Goal: Task Accomplishment & Management: Use online tool/utility

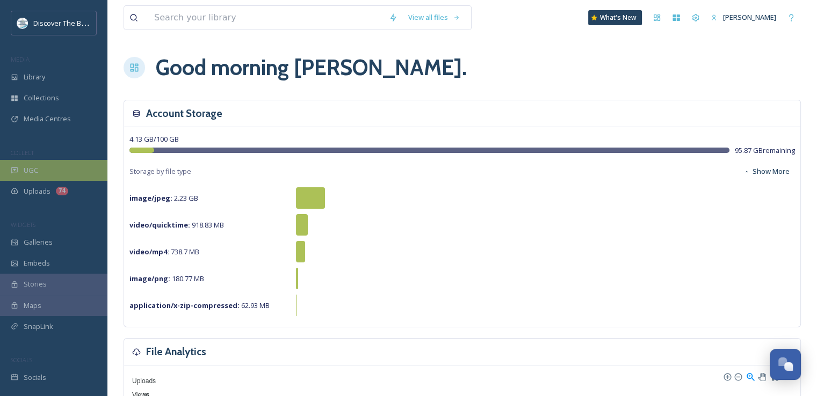
click at [55, 175] on div "UGC" at bounding box center [53, 170] width 107 height 21
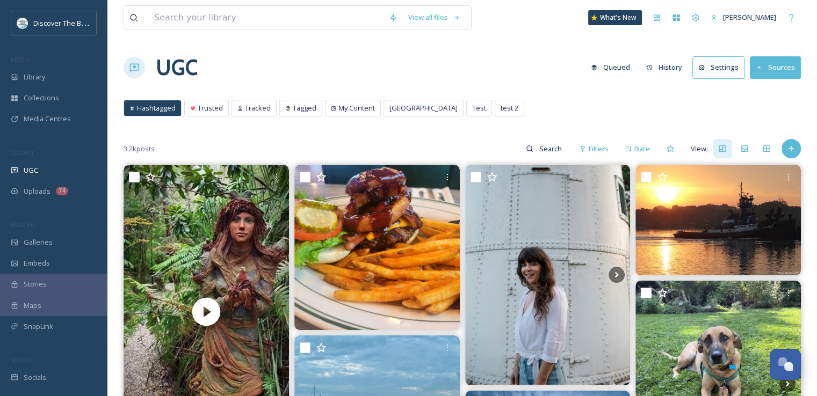
click at [165, 108] on span "Hashtagged" at bounding box center [156, 108] width 39 height 10
click at [788, 67] on button "Sources" at bounding box center [775, 67] width 51 height 22
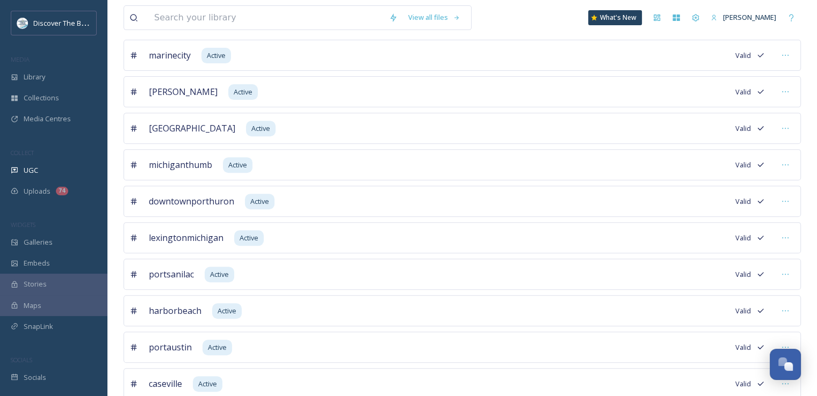
scroll to position [78, 0]
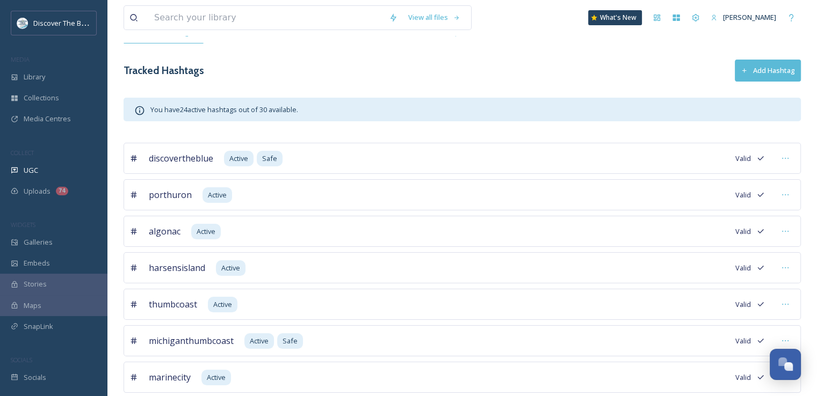
click at [772, 70] on button "Add Hashtag" at bounding box center [768, 71] width 66 height 22
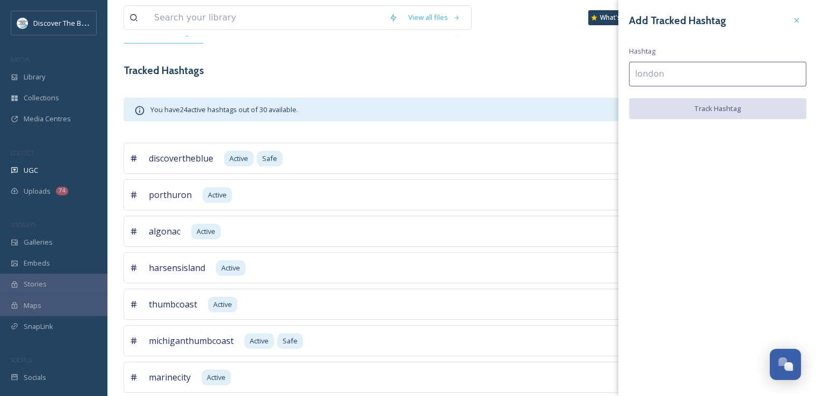
click at [772, 70] on input at bounding box center [717, 74] width 177 height 25
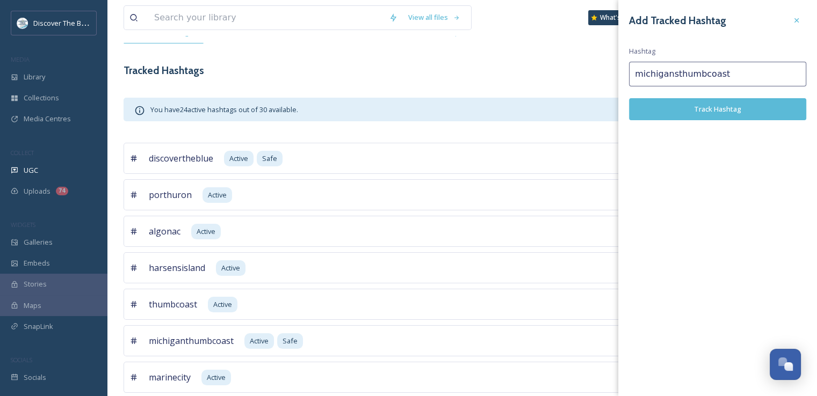
type input "michigansthumbcoast"
click at [756, 104] on button "Track Hashtag" at bounding box center [717, 109] width 177 height 22
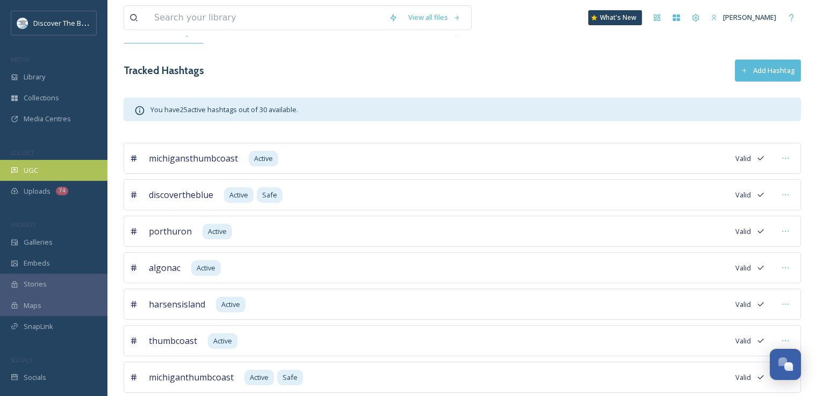
click at [49, 166] on div "UGC" at bounding box center [53, 170] width 107 height 21
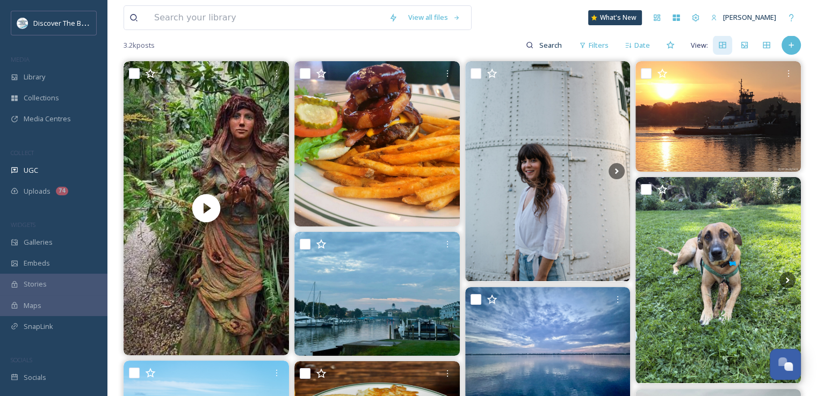
scroll to position [107, 0]
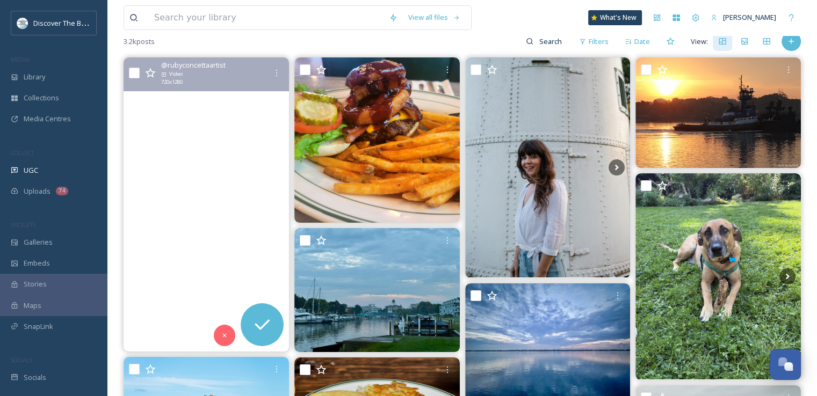
click at [228, 259] on video "Forest Adventures 🧚‍♀️🧜‍♀️🧞\aBruno's art and sculpture garden \aamazing place!!…" at bounding box center [206, 204] width 165 height 294
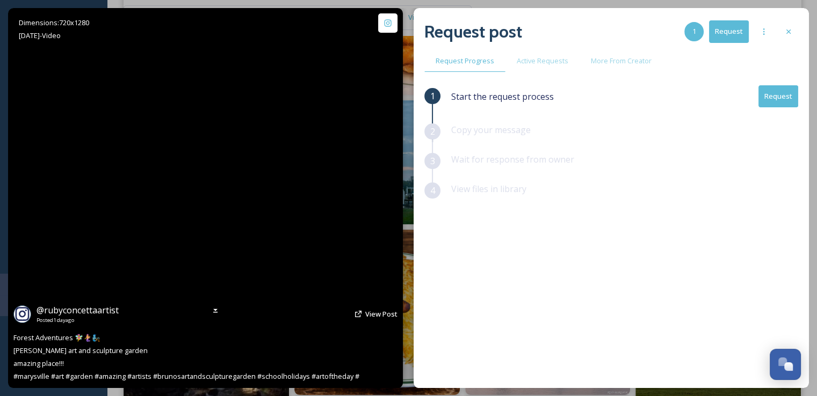
scroll to position [269, 0]
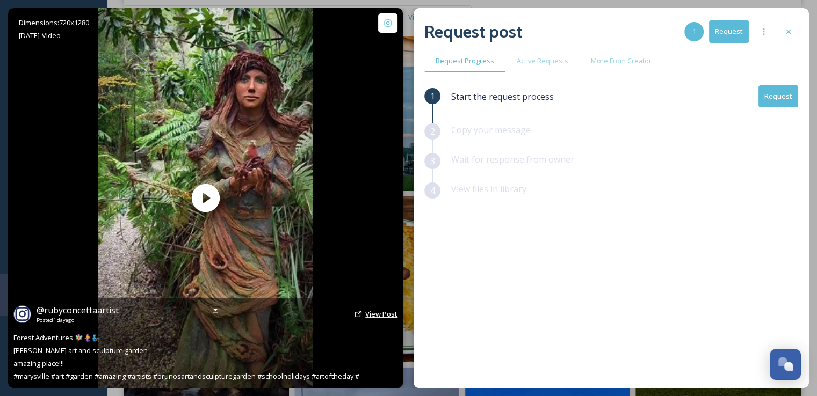
click at [375, 313] on span "View Post" at bounding box center [381, 314] width 32 height 10
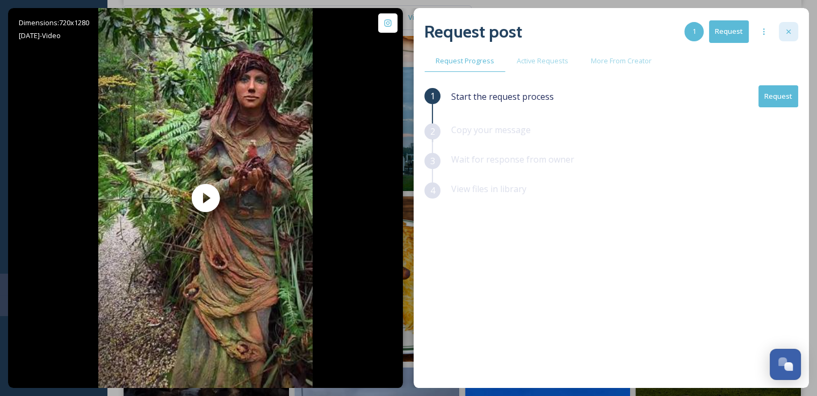
click at [790, 33] on icon at bounding box center [788, 31] width 9 height 9
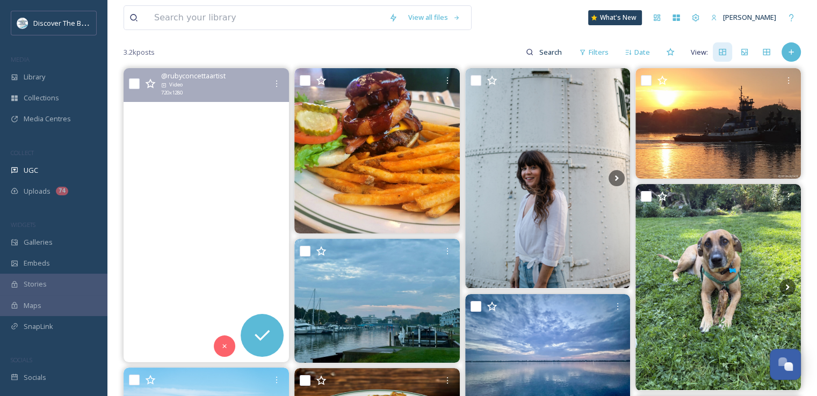
scroll to position [138, 0]
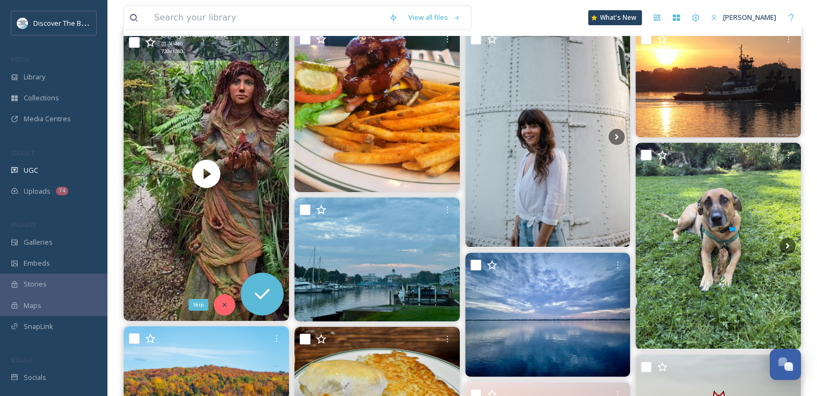
click at [225, 301] on icon at bounding box center [225, 305] width 8 height 8
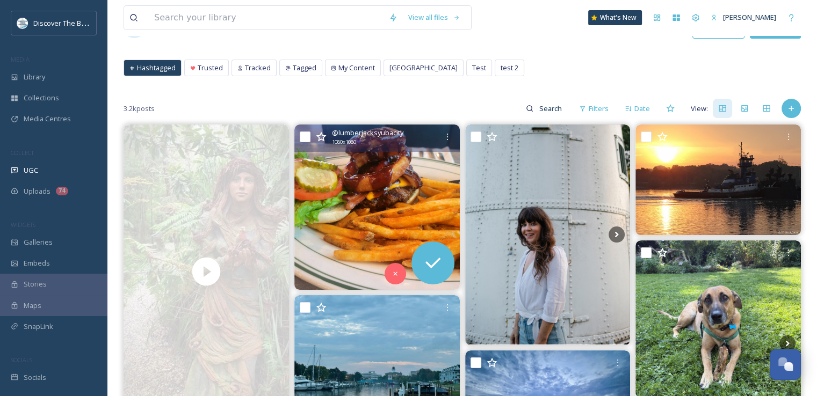
scroll to position [31, 0]
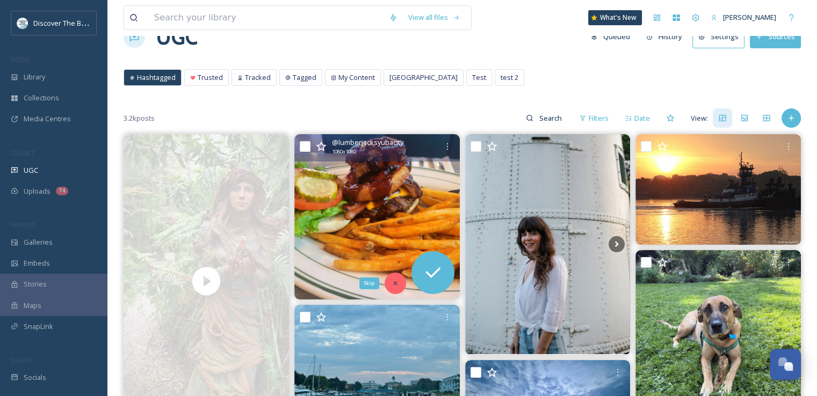
click at [391, 286] on icon at bounding box center [395, 284] width 8 height 8
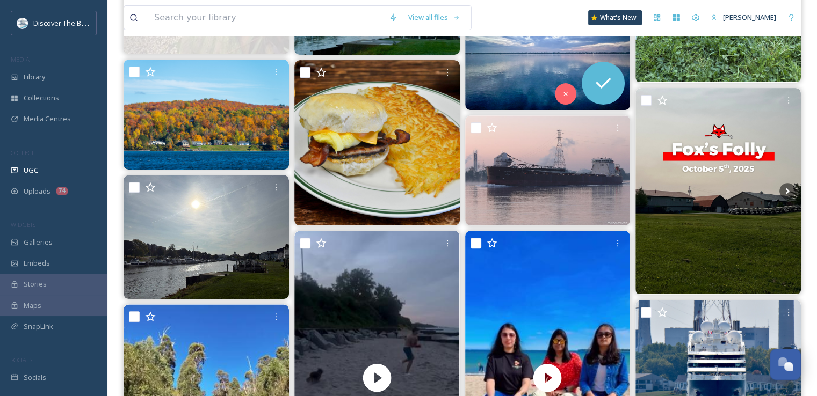
scroll to position [407, 0]
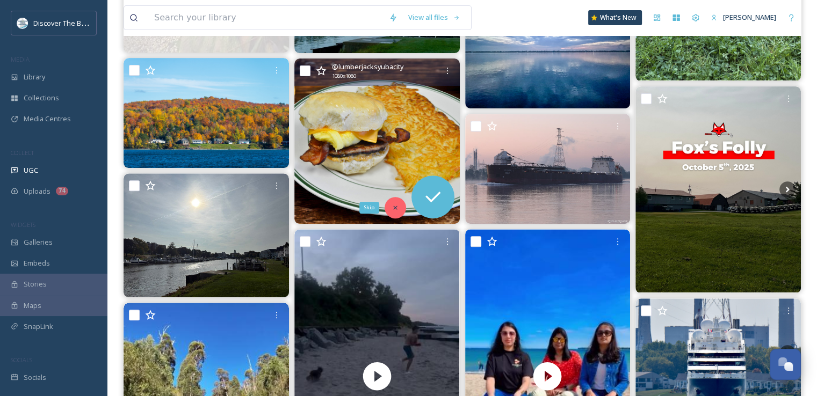
click at [392, 206] on icon at bounding box center [395, 208] width 8 height 8
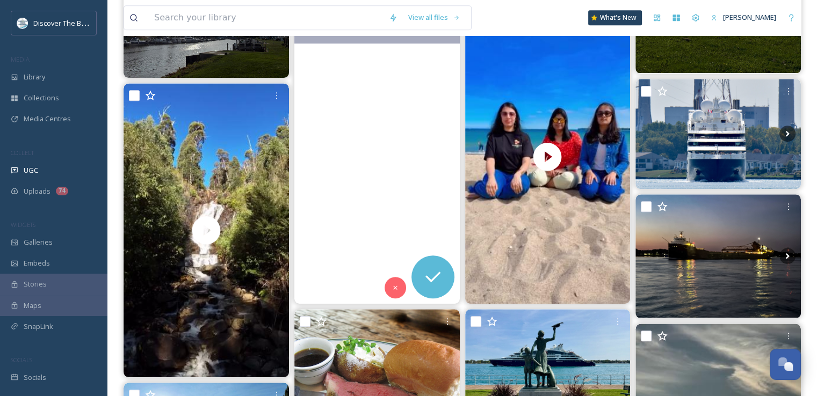
scroll to position [675, 0]
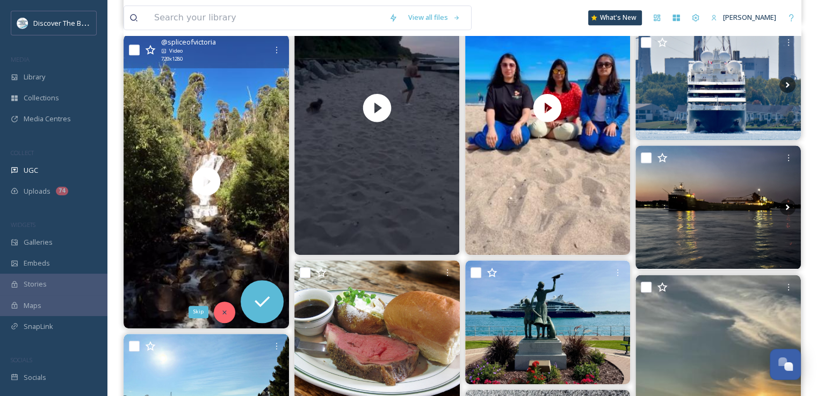
click at [226, 307] on div "Skip" at bounding box center [224, 312] width 21 height 21
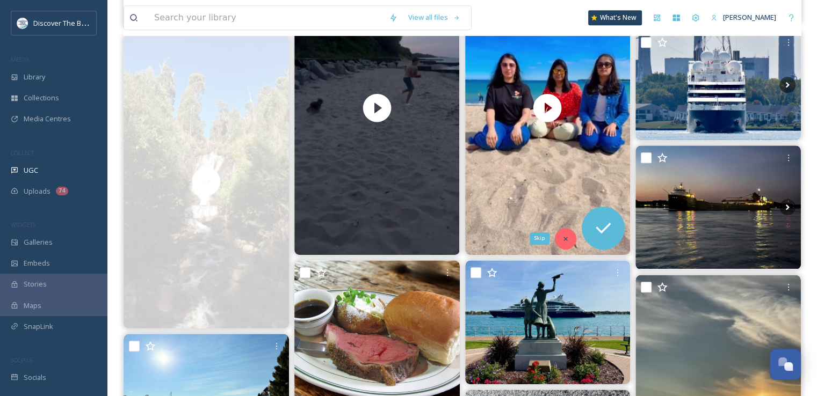
click at [562, 241] on icon at bounding box center [566, 239] width 8 height 8
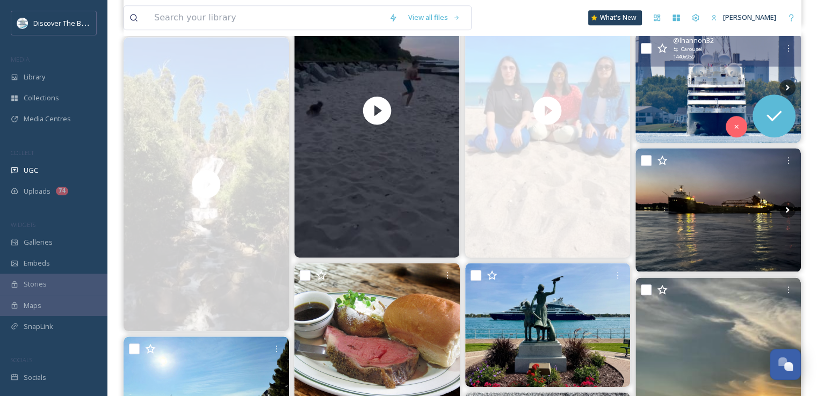
scroll to position [621, 0]
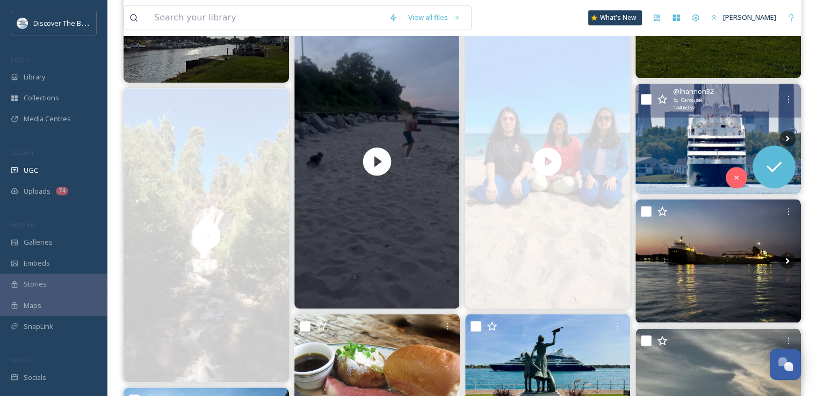
click at [693, 129] on img at bounding box center [717, 139] width 165 height 110
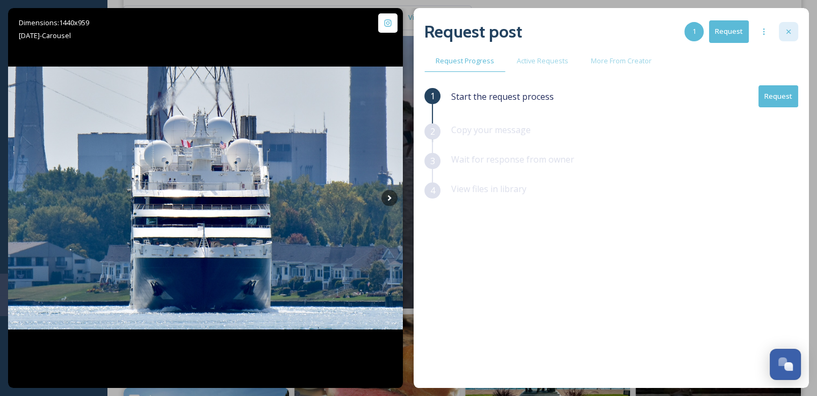
click at [784, 32] on icon at bounding box center [788, 31] width 9 height 9
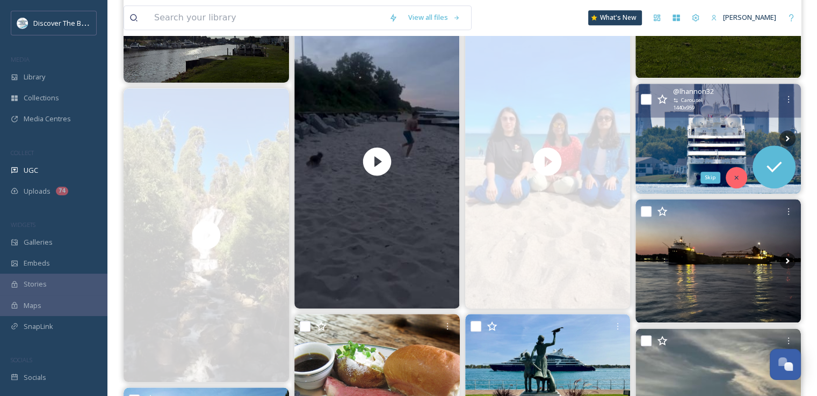
click at [739, 178] on icon at bounding box center [736, 178] width 8 height 8
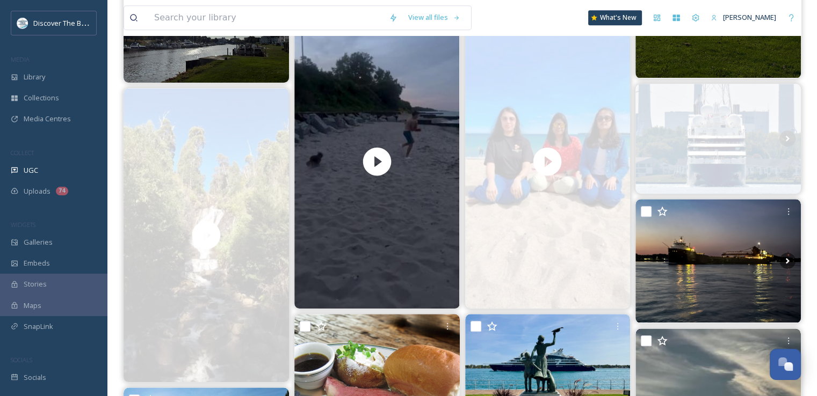
scroll to position [460, 0]
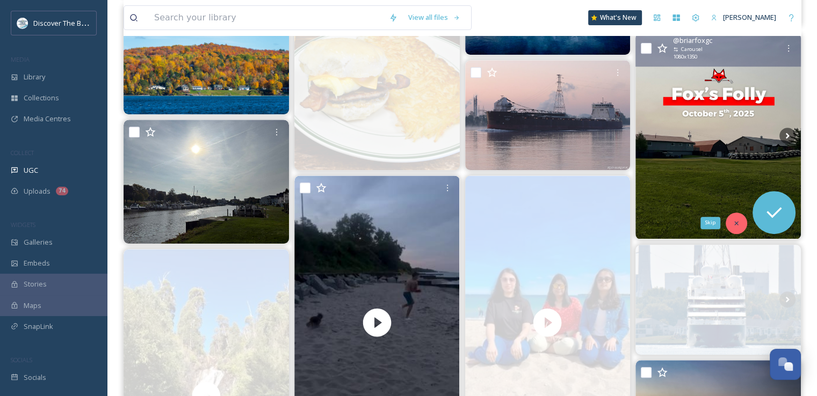
click at [740, 221] on div "Skip" at bounding box center [736, 223] width 21 height 21
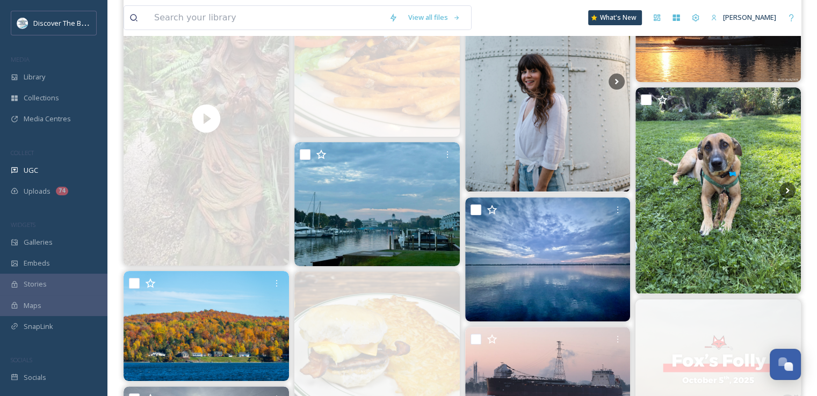
scroll to position [192, 0]
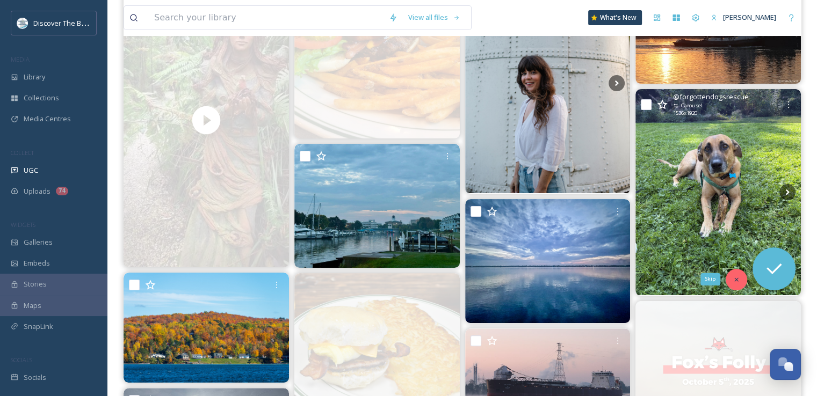
click at [738, 276] on icon at bounding box center [736, 280] width 8 height 8
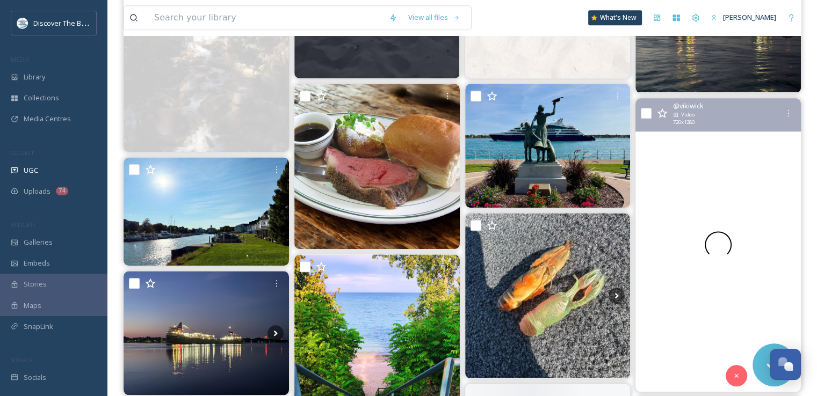
scroll to position [890, 0]
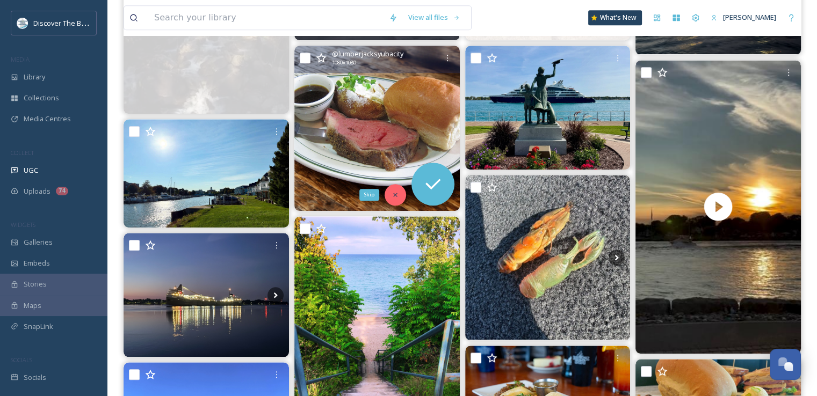
click at [397, 195] on icon at bounding box center [395, 195] width 8 height 8
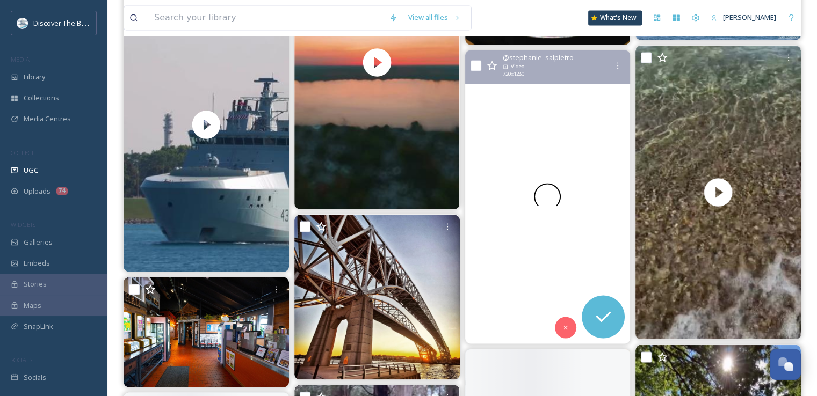
scroll to position [1910, 0]
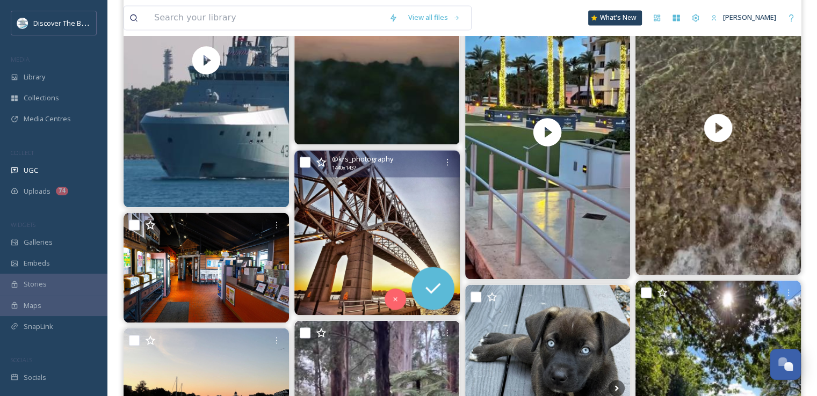
click at [407, 217] on img at bounding box center [376, 232] width 165 height 165
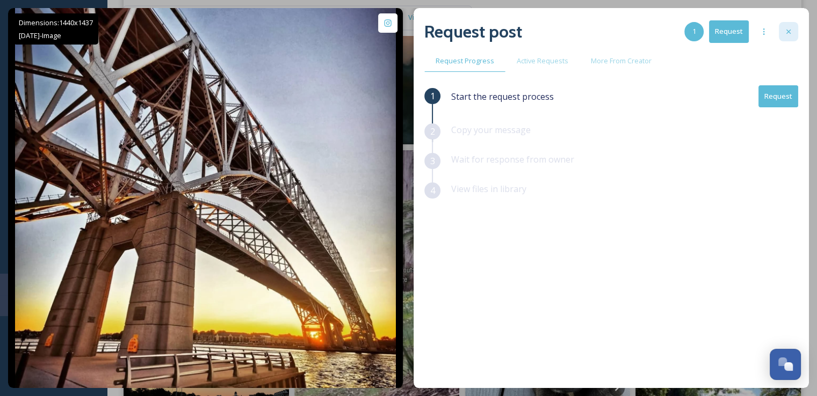
click at [788, 30] on icon at bounding box center [788, 31] width 9 height 9
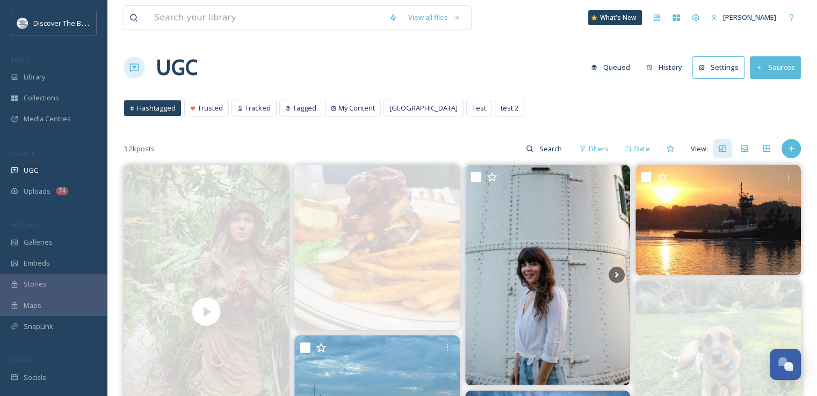
click at [621, 62] on button "Queued" at bounding box center [610, 67] width 50 height 21
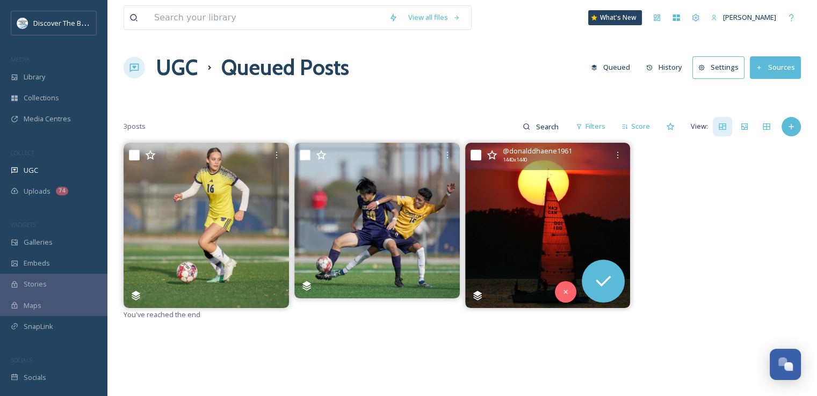
click at [586, 219] on img at bounding box center [547, 225] width 165 height 165
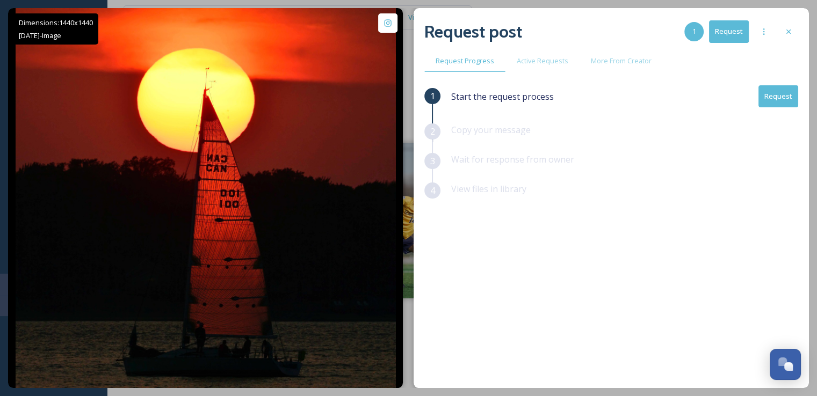
click at [775, 98] on button "Request" at bounding box center [778, 96] width 40 height 22
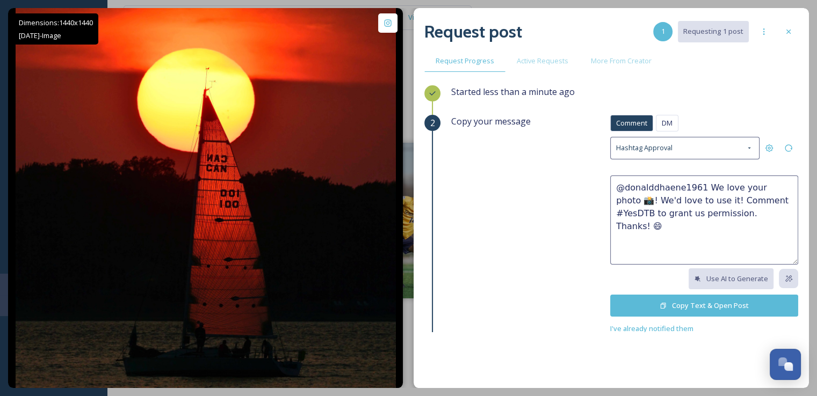
click at [694, 303] on button "Copy Text & Open Post" at bounding box center [704, 306] width 188 height 22
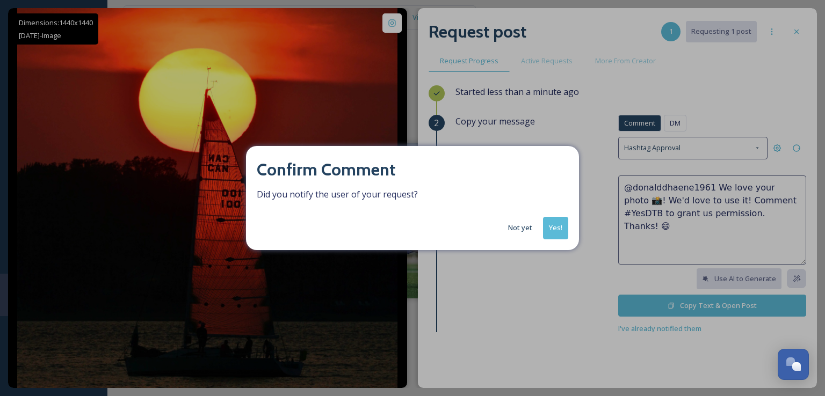
click at [525, 228] on button "Not yet" at bounding box center [520, 227] width 35 height 21
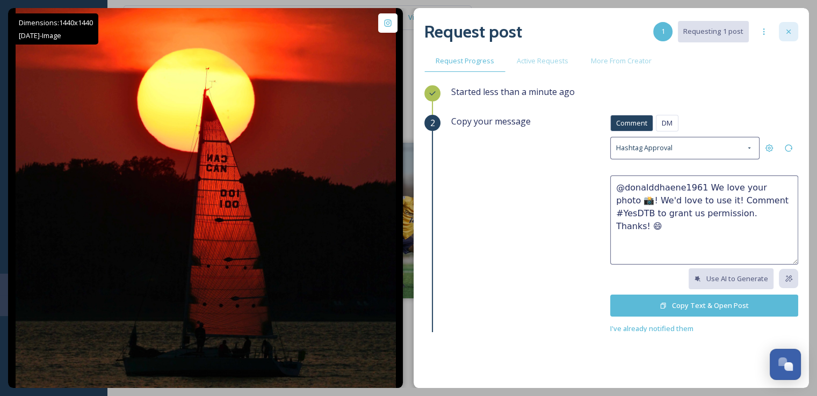
click at [789, 31] on icon at bounding box center [788, 31] width 9 height 9
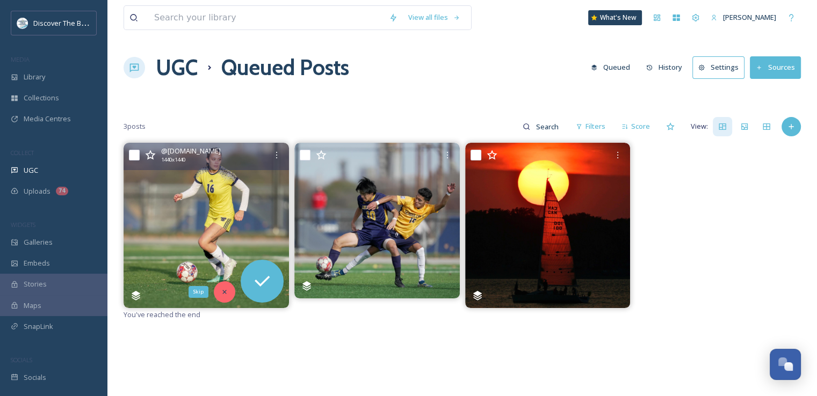
click at [223, 290] on icon at bounding box center [225, 292] width 8 height 8
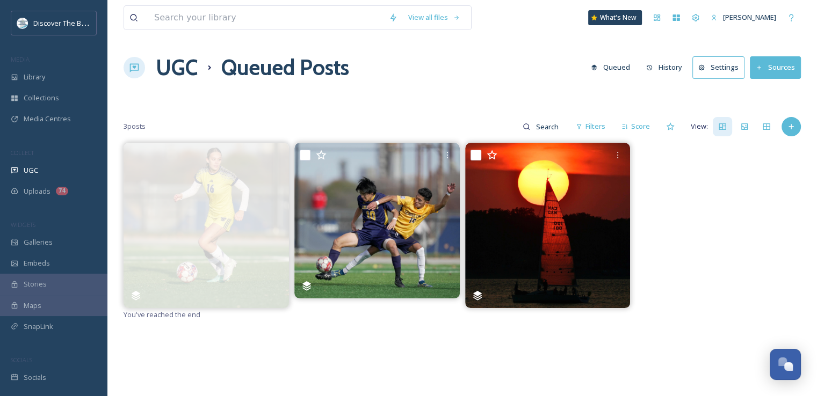
click at [721, 72] on button "Settings" at bounding box center [718, 67] width 52 height 22
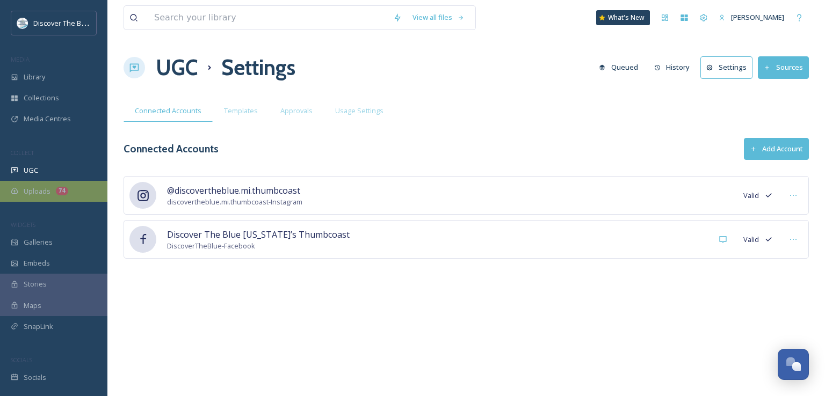
click at [42, 186] on span "Uploads" at bounding box center [37, 191] width 27 height 10
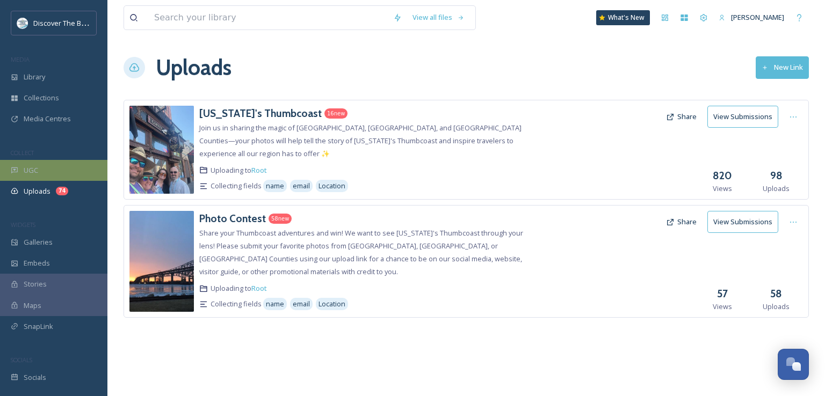
click at [45, 171] on div "UGC" at bounding box center [53, 170] width 107 height 21
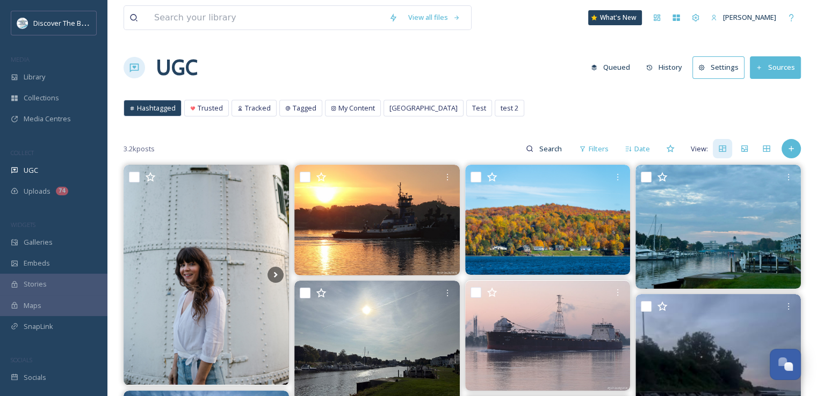
click at [674, 66] on button "History" at bounding box center [664, 67] width 47 height 21
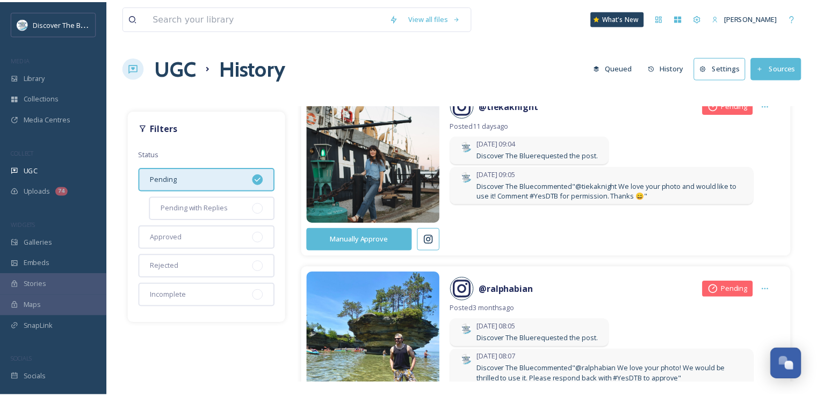
scroll to position [591, 0]
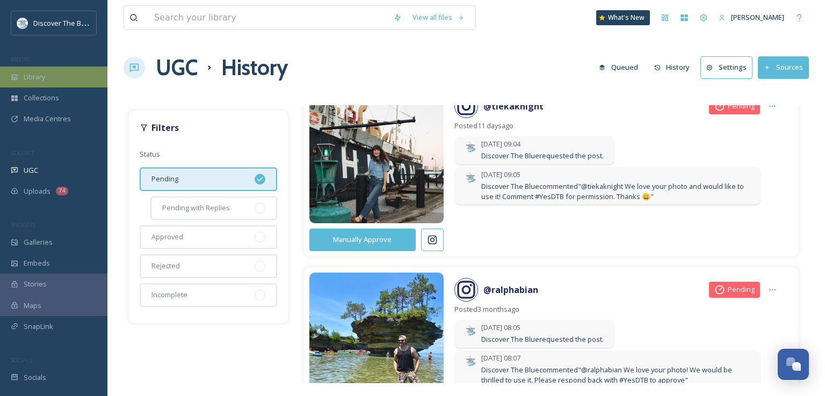
click at [45, 78] on span "Library" at bounding box center [34, 77] width 21 height 10
